Goal: Find specific page/section: Find specific page/section

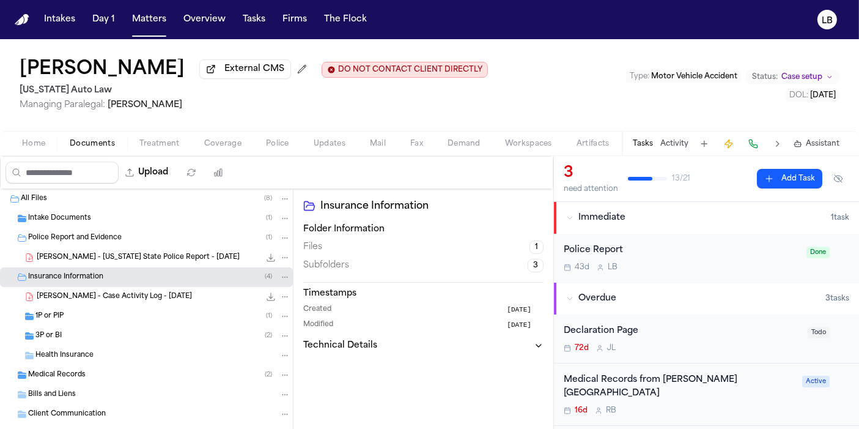
scroll to position [223, 0]
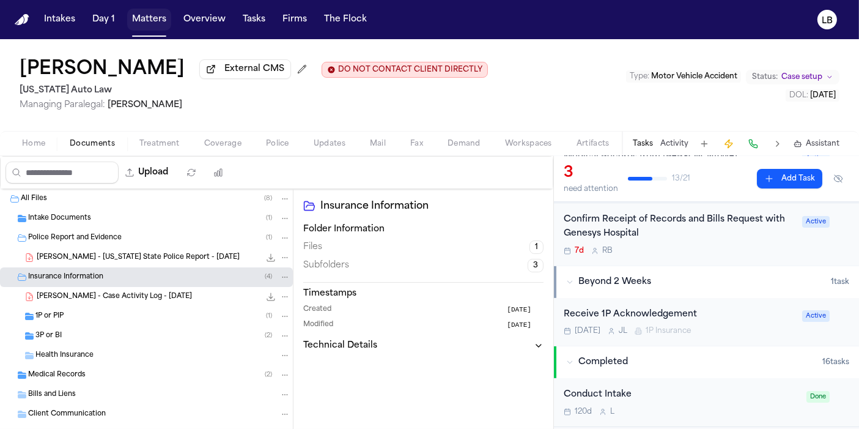
click at [143, 15] on button "Matters" at bounding box center [149, 20] width 44 height 22
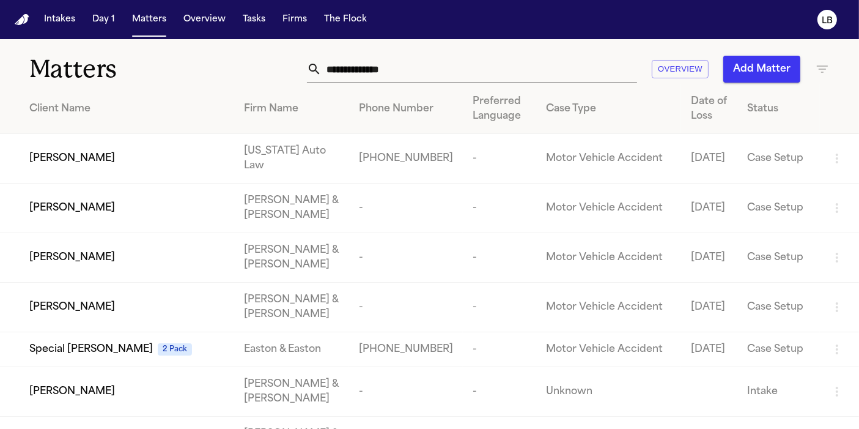
click at [470, 65] on input "text" at bounding box center [479, 69] width 315 height 27
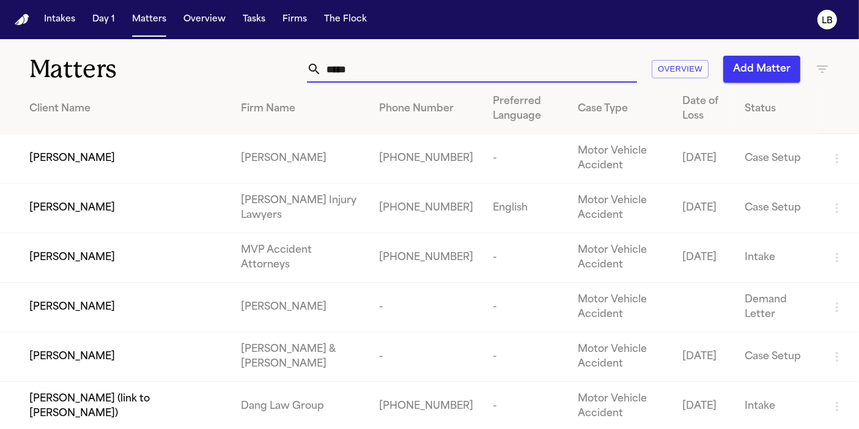
type input "*****"
click at [53, 201] on span "[PERSON_NAME]" at bounding box center [72, 208] width 86 height 15
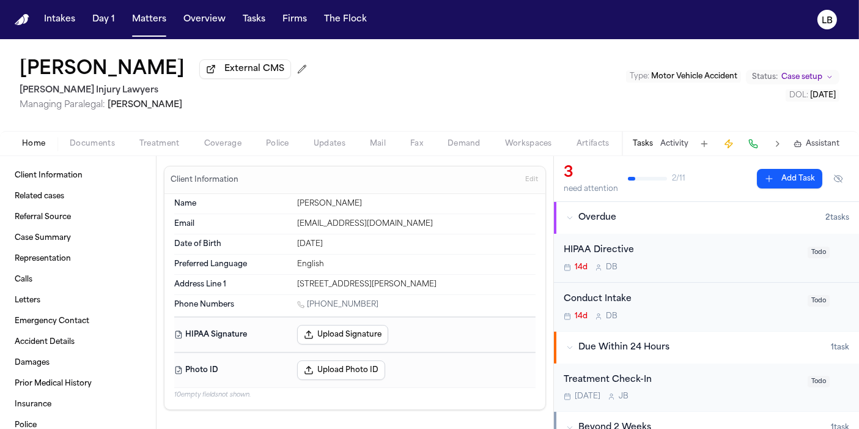
click at [86, 139] on span "Documents" at bounding box center [92, 144] width 45 height 10
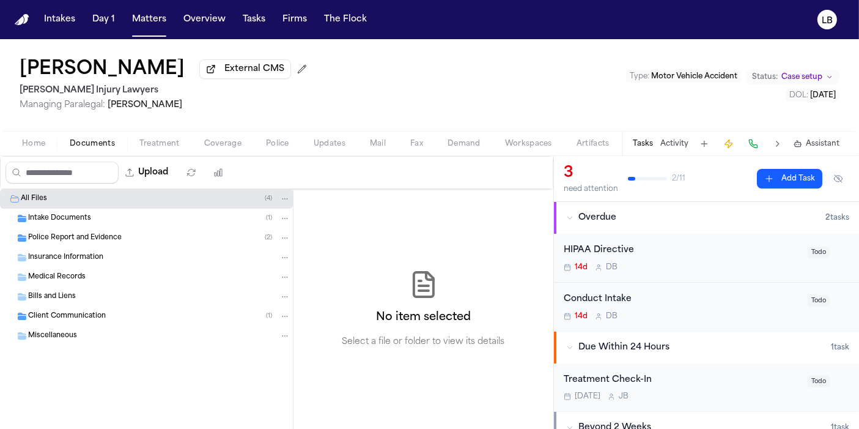
click at [98, 230] on div "Police Report and Evidence ( 2 )" at bounding box center [146, 238] width 293 height 20
